Goal: Task Accomplishment & Management: Manage account settings

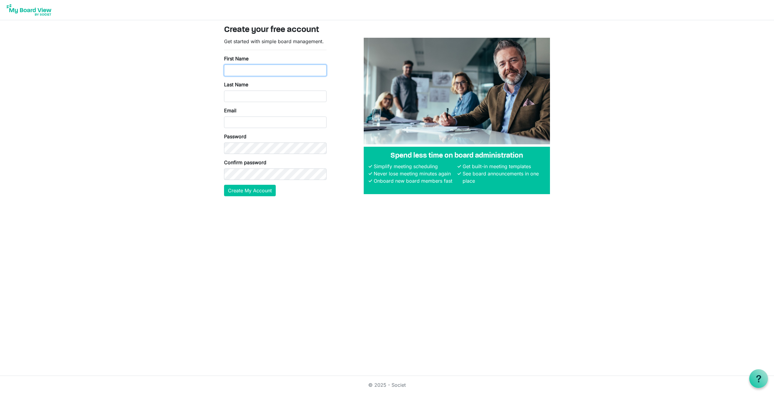
click at [266, 71] on input "First Name" at bounding box center [275, 70] width 102 height 11
type input "Bret"
type input "Babcock"
type input "bret.babcock@gmail.com"
click at [224, 185] on button "Create My Account" at bounding box center [250, 190] width 52 height 11
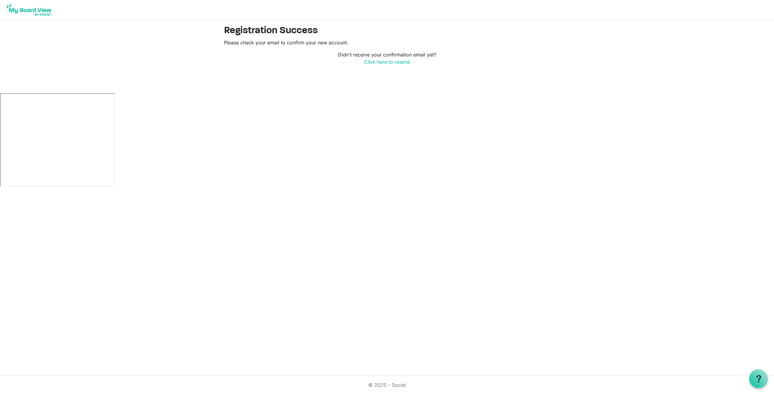
click at [312, 86] on html "Registration Success Please check your email to confirm your new account. Didn'…" at bounding box center [387, 197] width 774 height 394
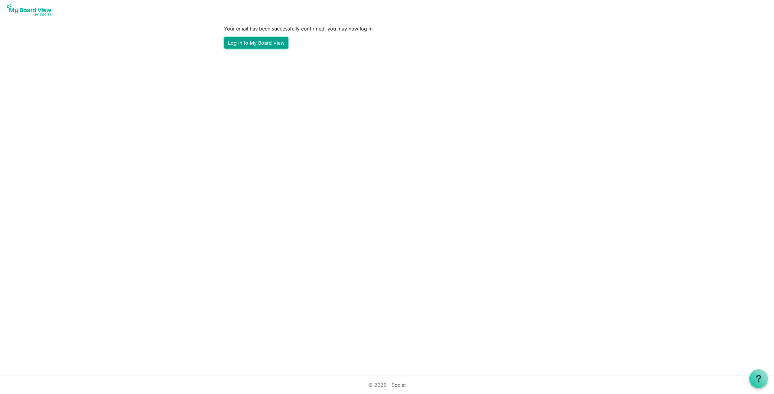
click at [258, 41] on link "Log in to My Board View" at bounding box center [256, 42] width 64 height 11
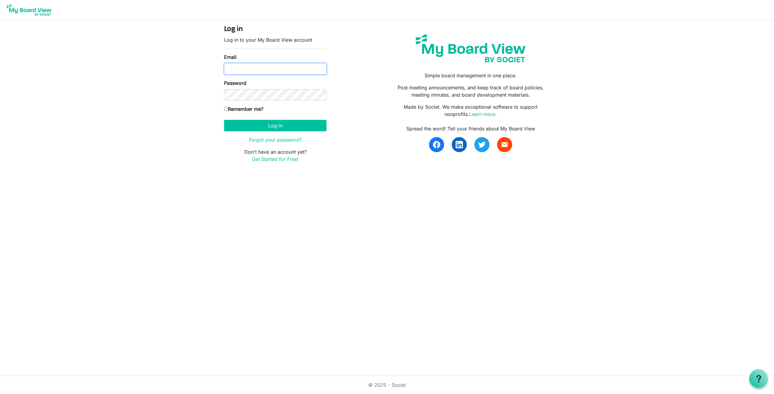
type input "[PERSON_NAME][EMAIL_ADDRESS][PERSON_NAME][DOMAIN_NAME]"
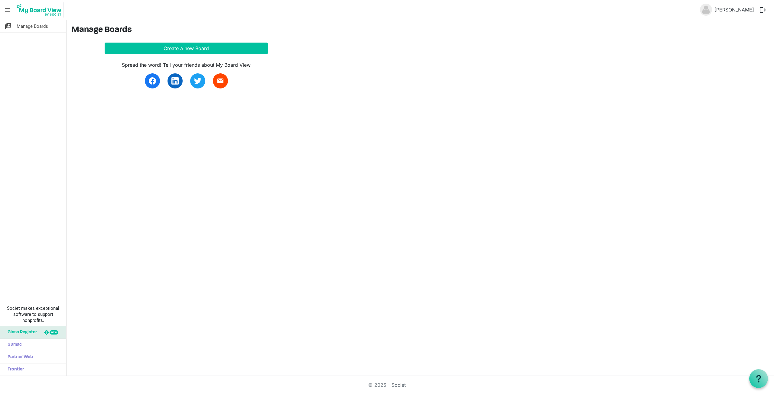
drag, startPoint x: 382, startPoint y: 242, endPoint x: 250, endPoint y: 234, distance: 132.1
click at [250, 234] on div "switch_account Manage Boards Societ makes exceptional software to support nonpr…" at bounding box center [387, 198] width 774 height 356
click at [189, 48] on button "Create a new Board" at bounding box center [186, 48] width 163 height 11
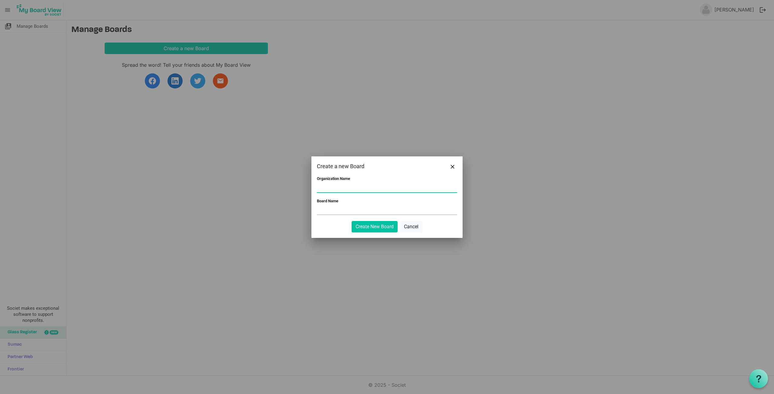
click at [351, 190] on input "Organization Name" at bounding box center [387, 187] width 140 height 9
type input "Ole Miss MBA Board"
type input "M"
type input "Ole Miss MBA Board"
click at [382, 226] on button "Create New Board" at bounding box center [375, 226] width 46 height 11
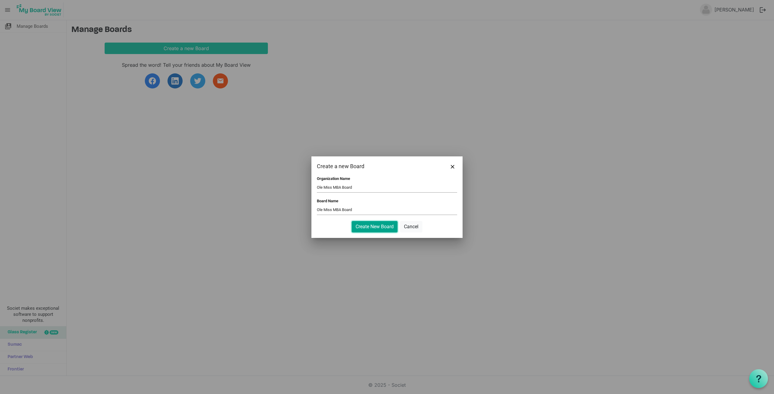
click at [378, 227] on button "Create New Board" at bounding box center [375, 226] width 46 height 11
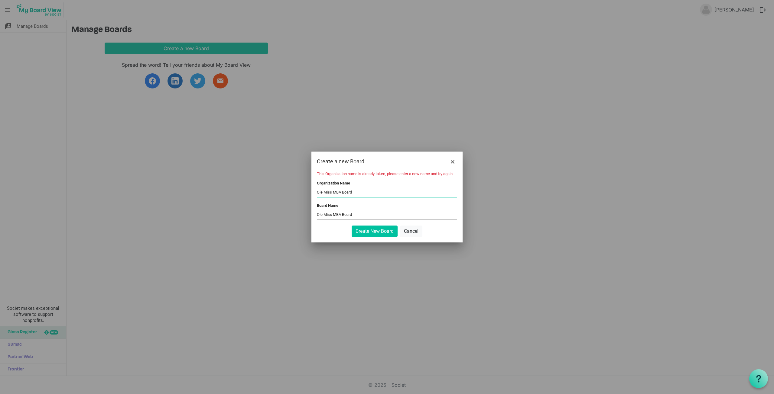
click at [376, 196] on input "Ole Miss MBA Board" at bounding box center [387, 192] width 140 height 9
click at [334, 194] on input "Ole Miss MBA Board" at bounding box center [387, 192] width 140 height 9
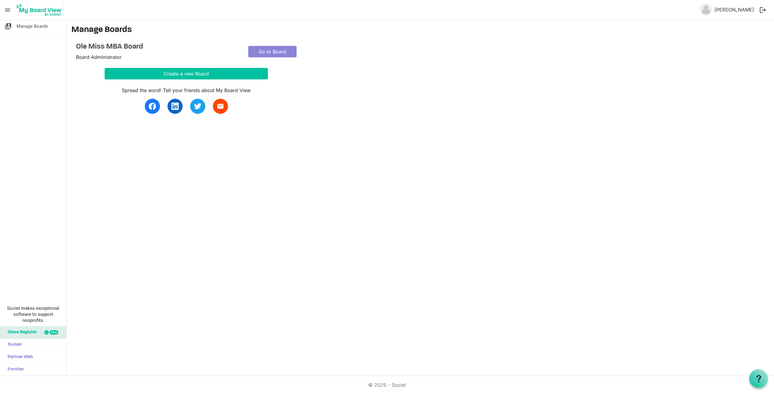
drag, startPoint x: 131, startPoint y: 244, endPoint x: 138, endPoint y: 224, distance: 21.3
click at [132, 244] on div "switch_account Manage Boards Societ makes exceptional software to support nonpr…" at bounding box center [387, 198] width 774 height 356
click at [275, 53] on link "Go to Board" at bounding box center [272, 51] width 48 height 11
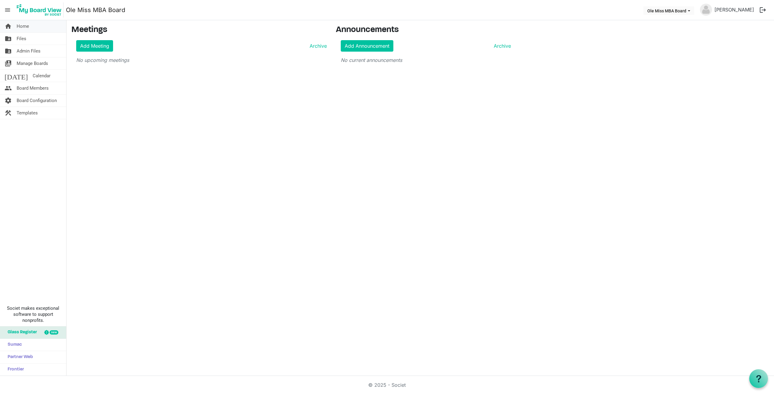
click at [23, 25] on span "Home" at bounding box center [23, 26] width 12 height 12
click at [17, 39] on span "Files" at bounding box center [22, 39] width 10 height 12
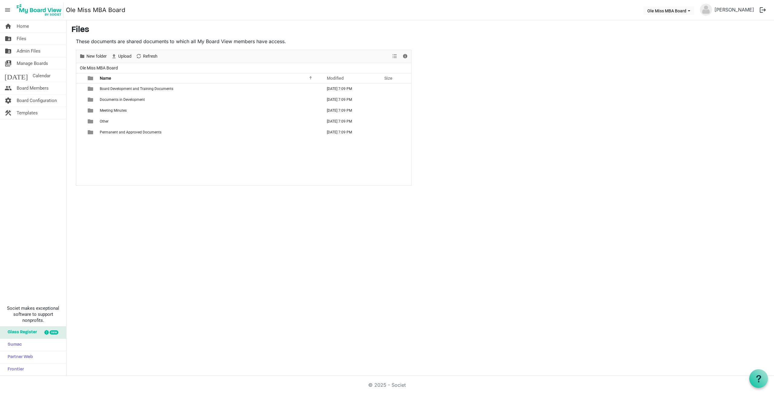
drag, startPoint x: 418, startPoint y: 218, endPoint x: 141, endPoint y: 242, distance: 278.5
click at [214, 271] on div "home Home folder_shared Files folder_shared Admin Files switch_account Manage B…" at bounding box center [387, 198] width 774 height 356
click at [43, 90] on span "Board Members" at bounding box center [33, 88] width 32 height 12
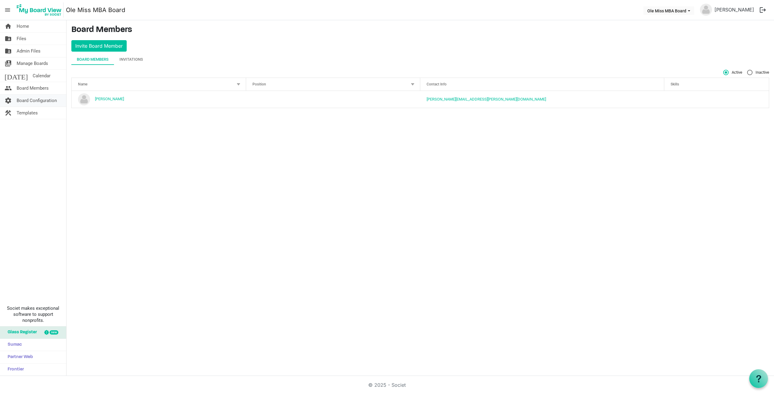
click at [39, 102] on span "Board Configuration" at bounding box center [37, 101] width 40 height 12
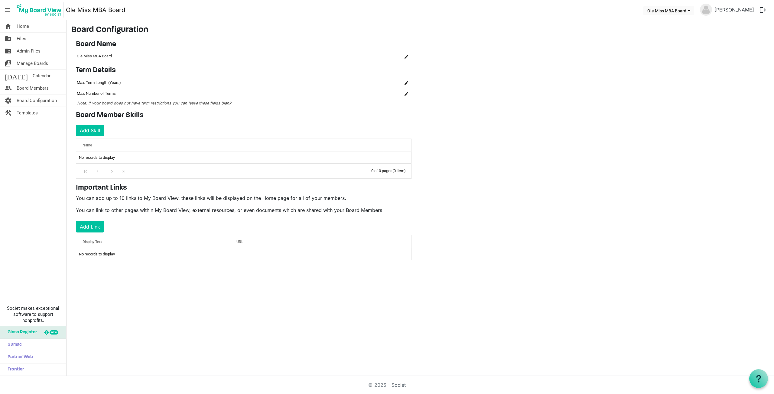
drag, startPoint x: 244, startPoint y: 125, endPoint x: 204, endPoint y: 132, distance: 41.0
click at [204, 132] on div "Board Member Skills Add Skill OK OK Cancel Id Name skills-grid_header_table No …" at bounding box center [243, 144] width 345 height 67
click at [28, 116] on span "Templates" at bounding box center [27, 113] width 21 height 12
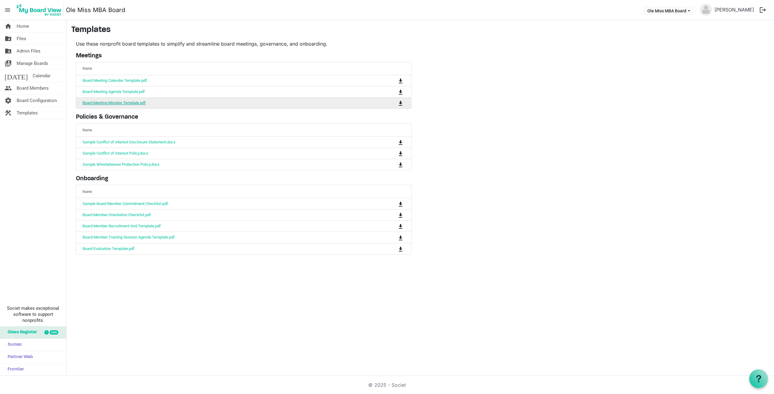
click at [135, 104] on link "Board Meeting Minutes Template.pdf" at bounding box center [114, 103] width 63 height 5
click at [28, 41] on link "folder_shared Files" at bounding box center [33, 39] width 66 height 12
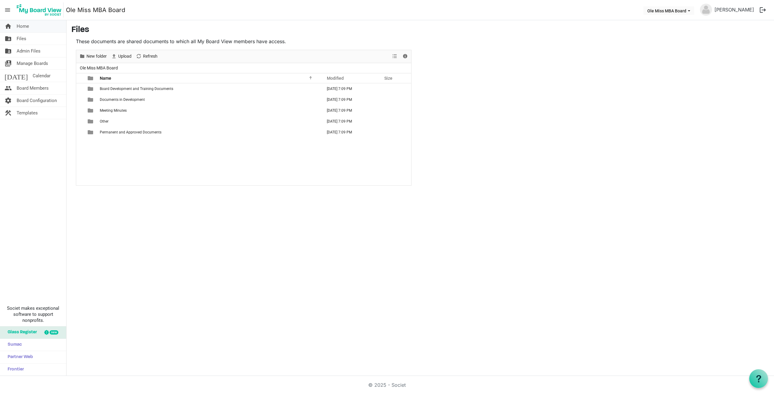
click at [21, 24] on span "Home" at bounding box center [23, 26] width 12 height 12
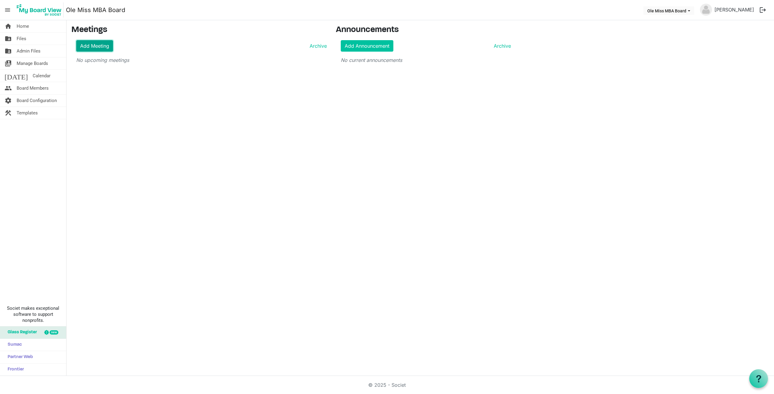
click at [87, 48] on link "Add Meeting" at bounding box center [94, 45] width 37 height 11
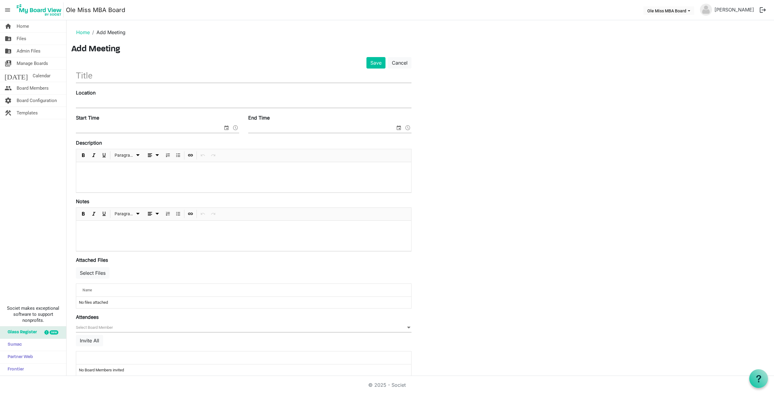
click at [525, 275] on div "Save Cancel Location Start Time End Time Description Paragraph Notes Paragraph …" at bounding box center [420, 219] width 698 height 325
click at [28, 331] on span "Glass Register" at bounding box center [21, 333] width 32 height 12
click at [22, 64] on span "Manage Boards" at bounding box center [32, 63] width 31 height 12
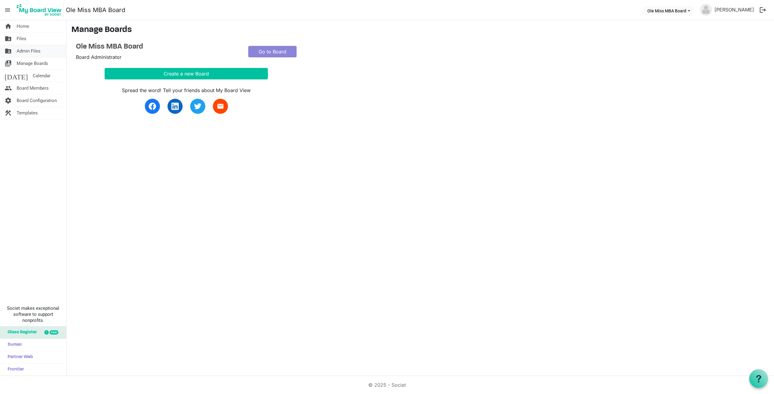
click at [24, 51] on span "Admin Files" at bounding box center [29, 51] width 24 height 12
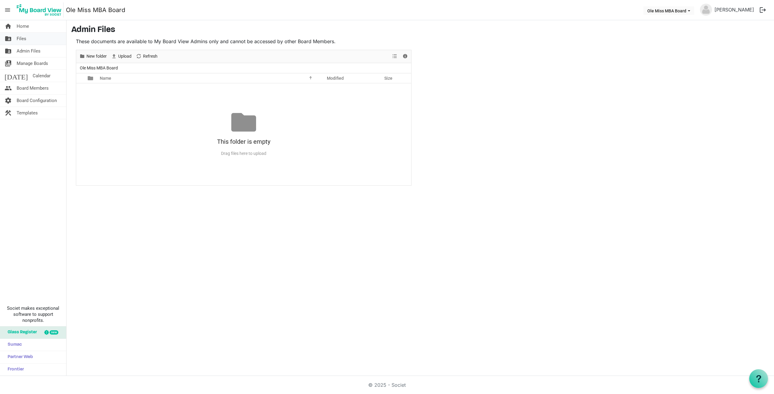
click at [19, 38] on span "Files" at bounding box center [22, 39] width 10 height 12
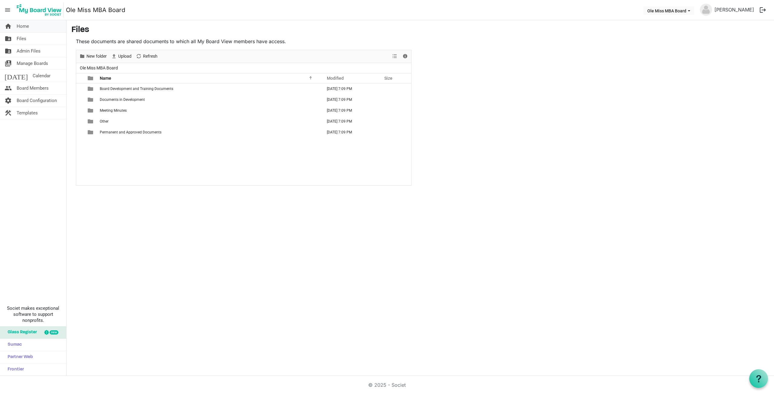
click at [15, 24] on link "home Home" at bounding box center [33, 26] width 66 height 12
